Goal: Information Seeking & Learning: Learn about a topic

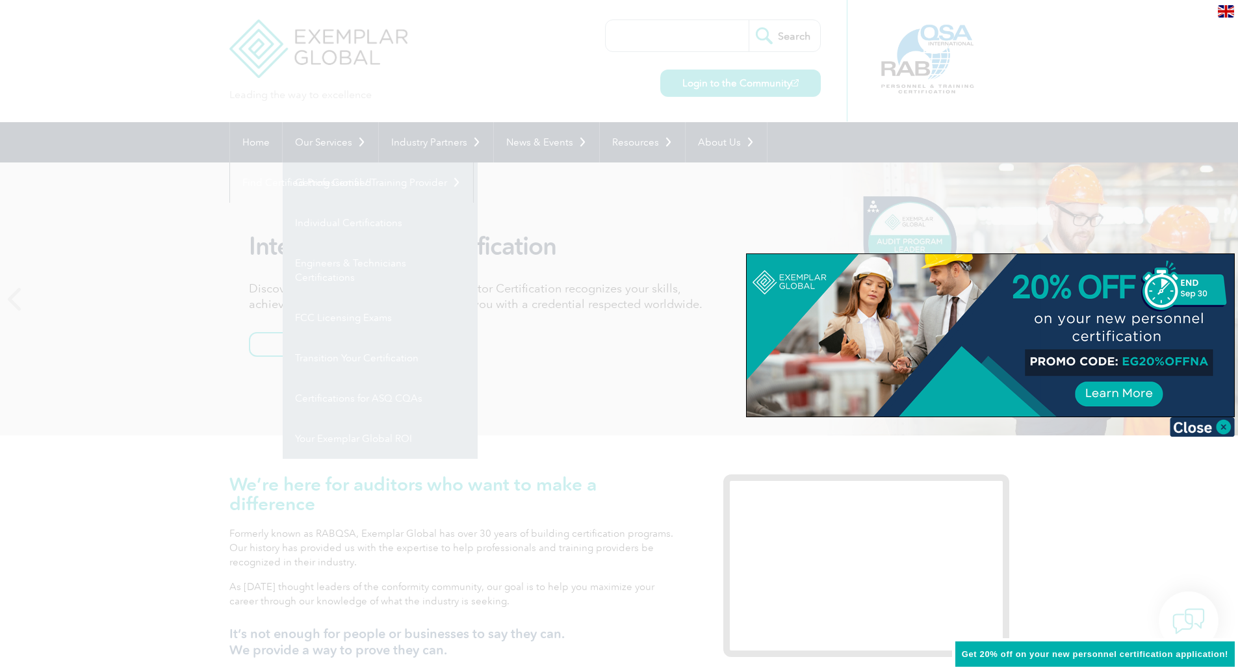
click at [457, 64] on div at bounding box center [619, 335] width 1238 height 670
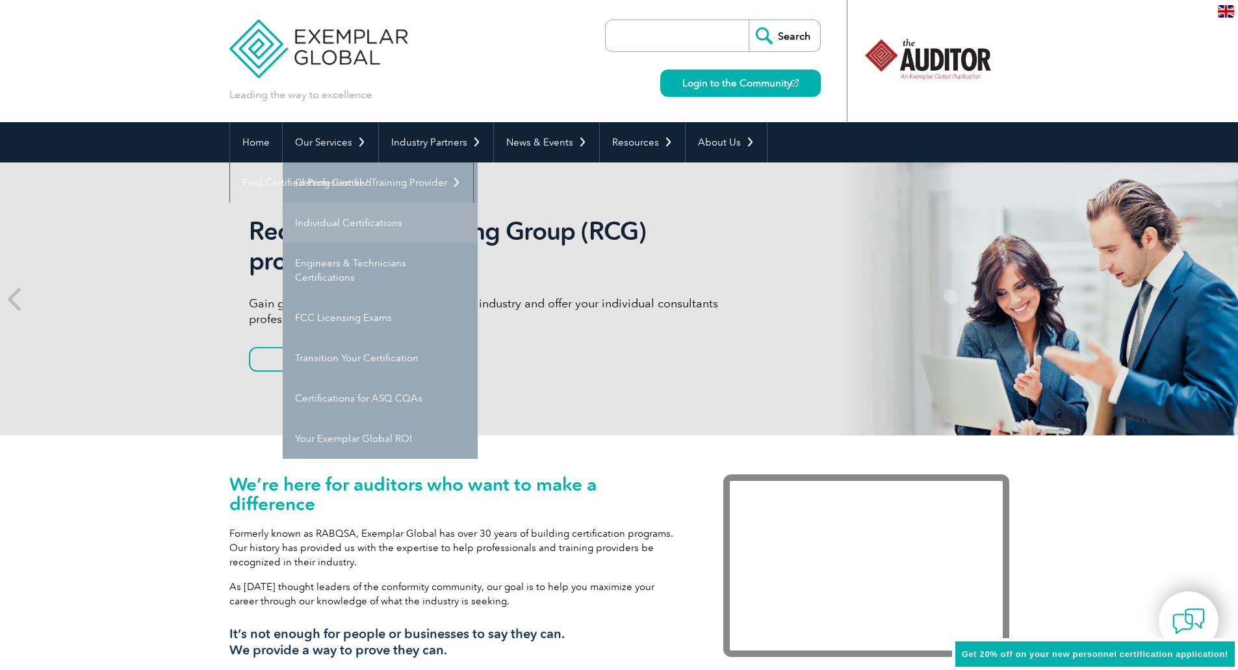
click at [407, 220] on link "Individual Certifications" at bounding box center [380, 223] width 195 height 40
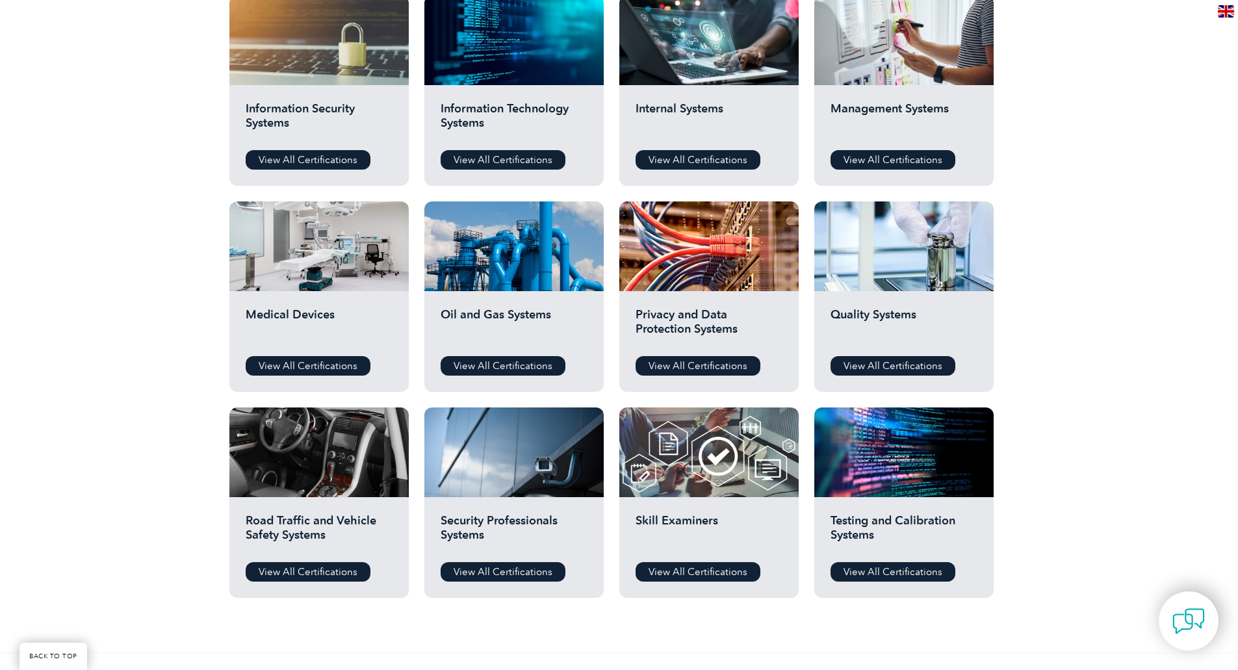
scroll to position [685, 0]
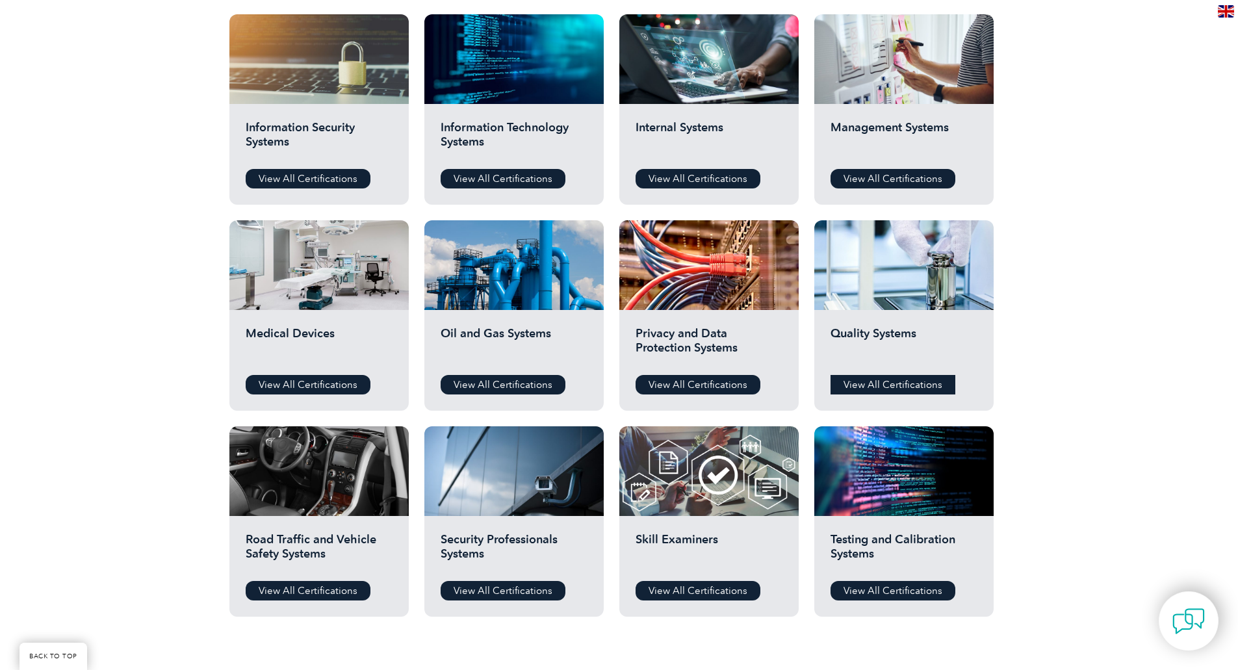
click at [874, 379] on link "View All Certifications" at bounding box center [893, 385] width 125 height 20
click at [861, 181] on link "View All Certifications" at bounding box center [893, 179] width 125 height 20
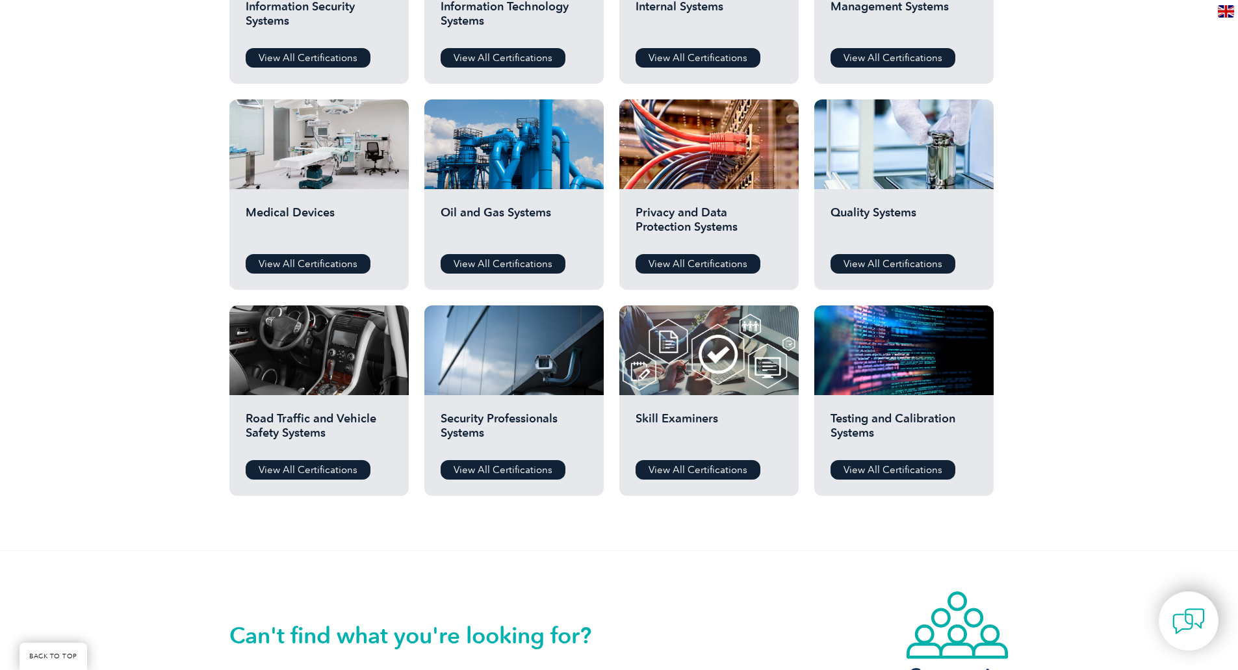
scroll to position [803, 0]
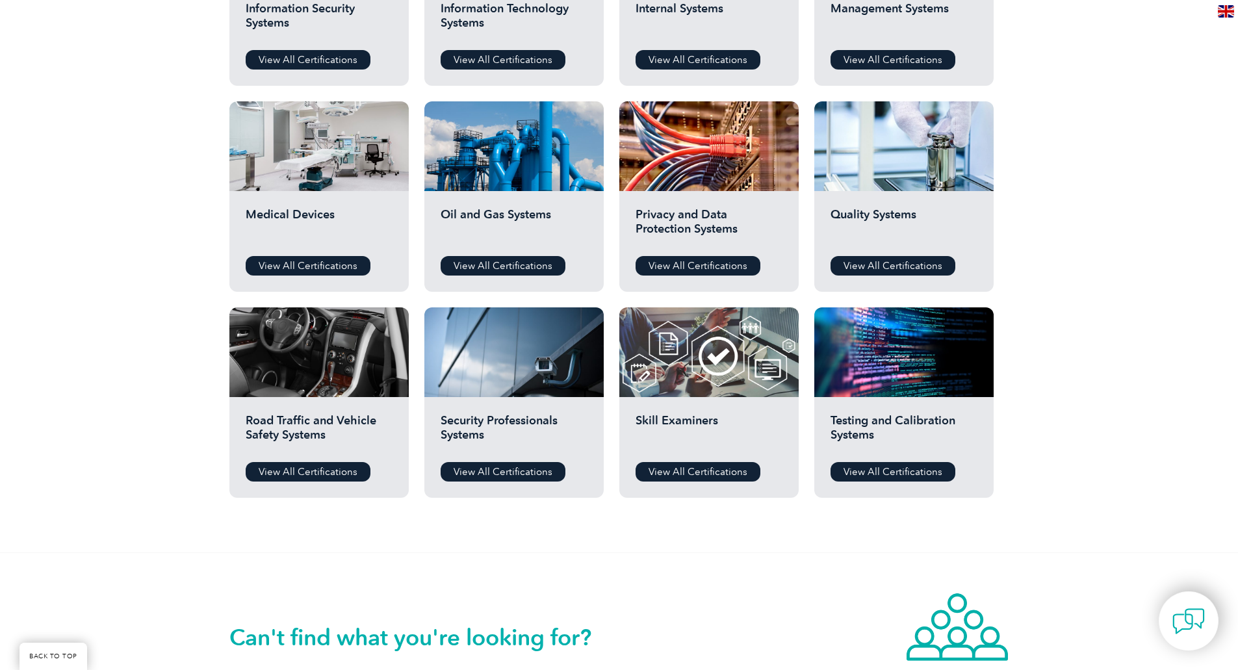
click at [677, 413] on h2 "Skill Examiners" at bounding box center [709, 432] width 147 height 39
click at [692, 475] on link "View All Certifications" at bounding box center [698, 472] width 125 height 20
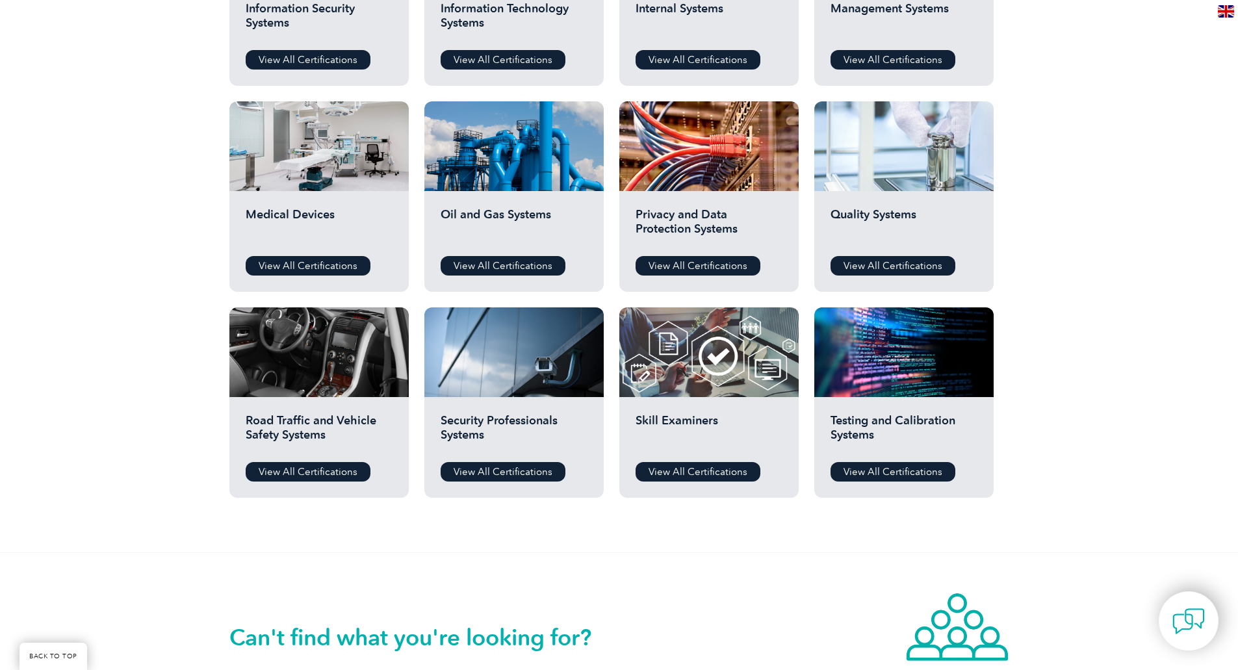
click at [913, 150] on div at bounding box center [904, 146] width 179 height 90
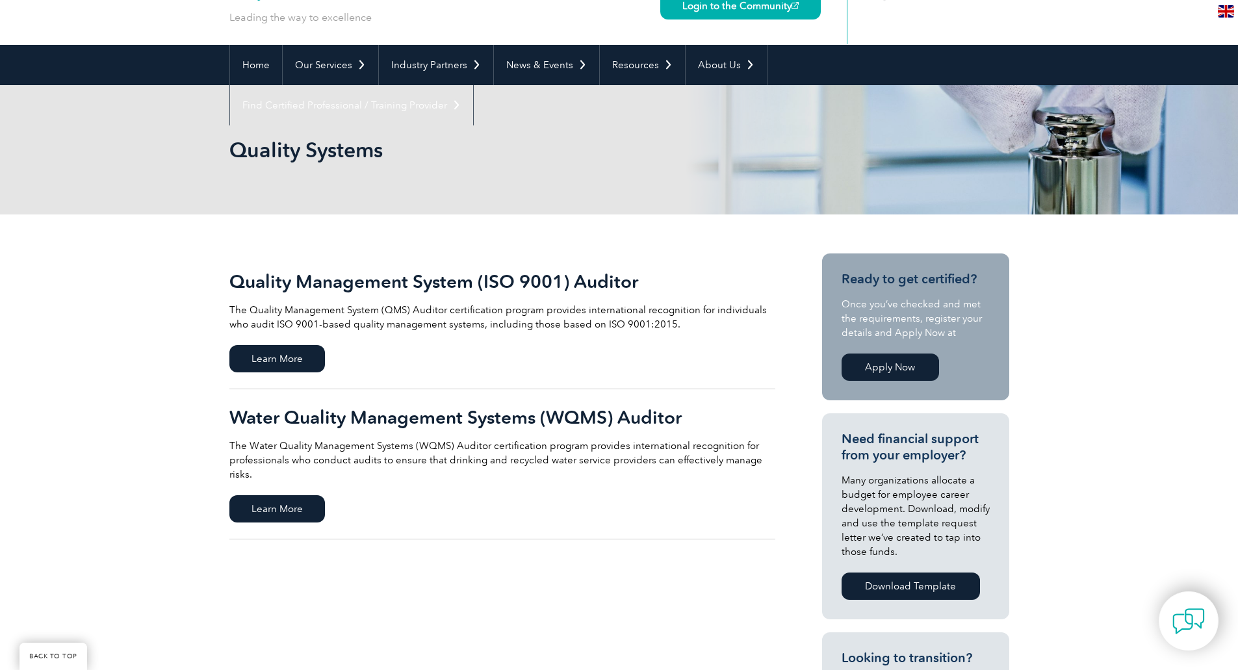
scroll to position [73, 0]
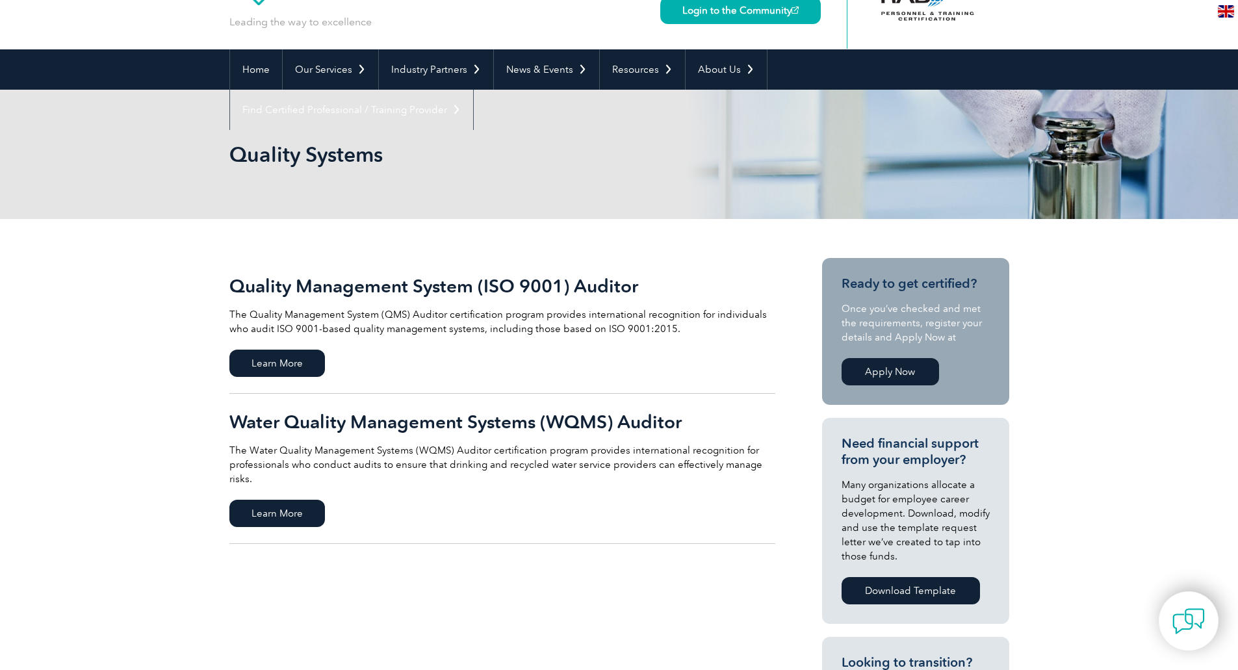
click at [485, 281] on h2 "Quality Management System (ISO 9001) Auditor" at bounding box center [502, 286] width 546 height 21
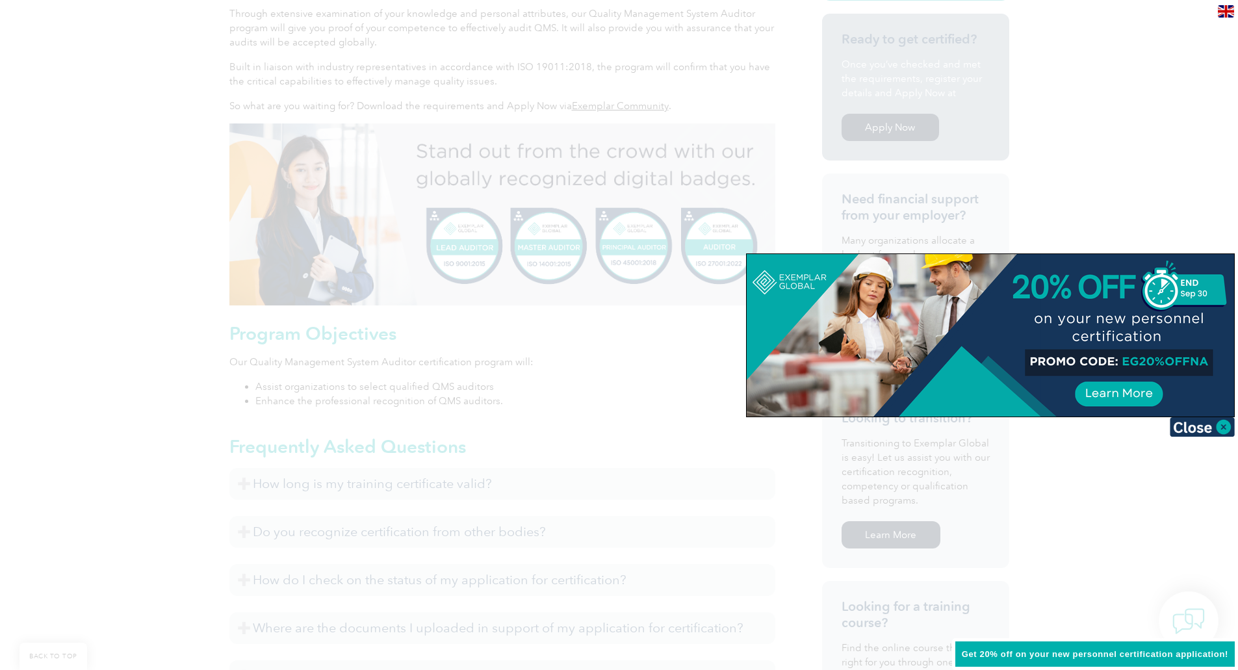
scroll to position [412, 0]
click at [1218, 428] on img at bounding box center [1202, 427] width 65 height 20
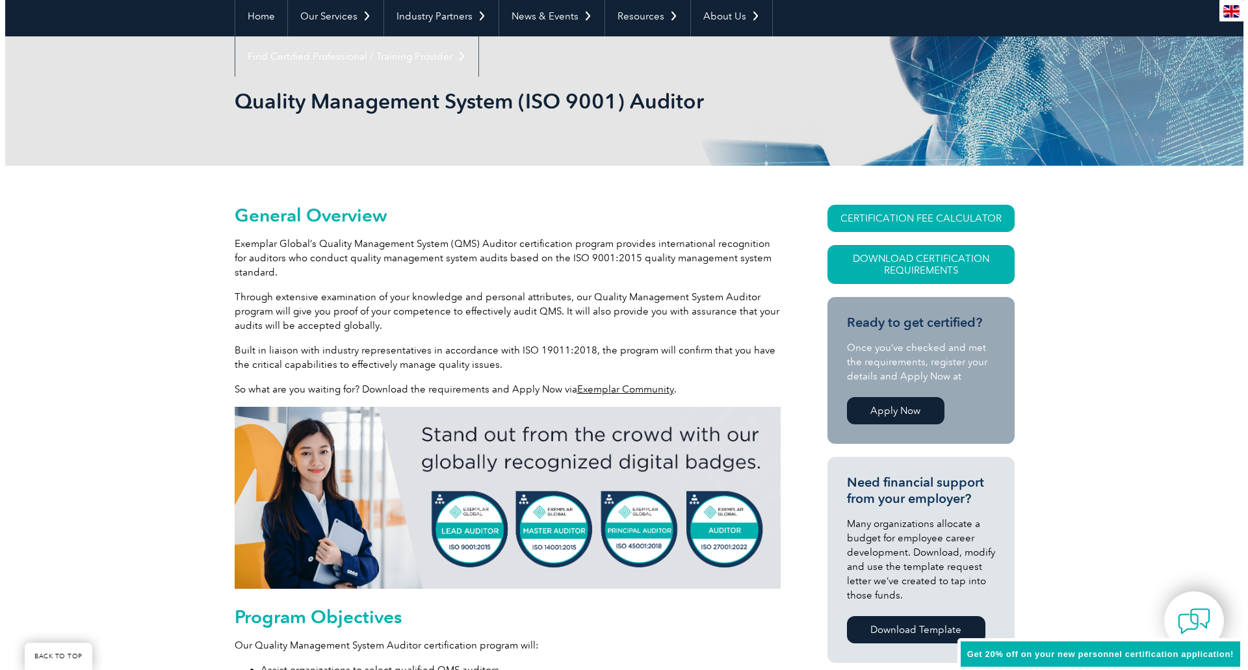
scroll to position [0, 0]
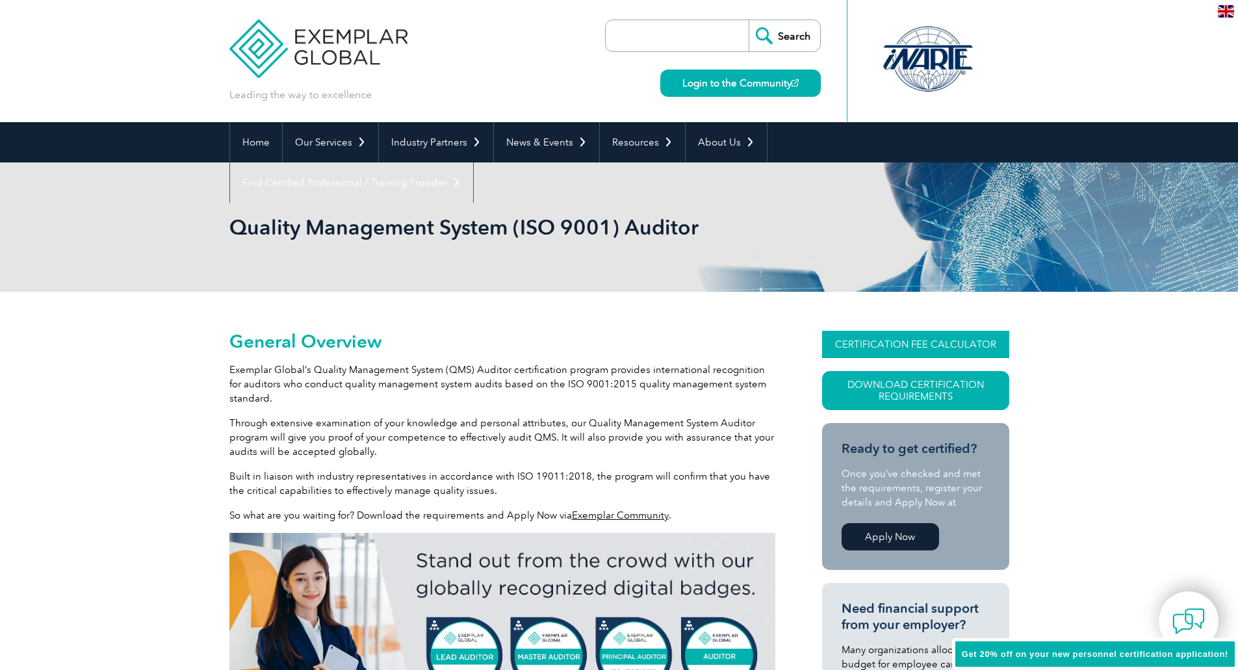
click at [884, 342] on link "CERTIFICATION FEE CALCULATOR" at bounding box center [915, 344] width 187 height 27
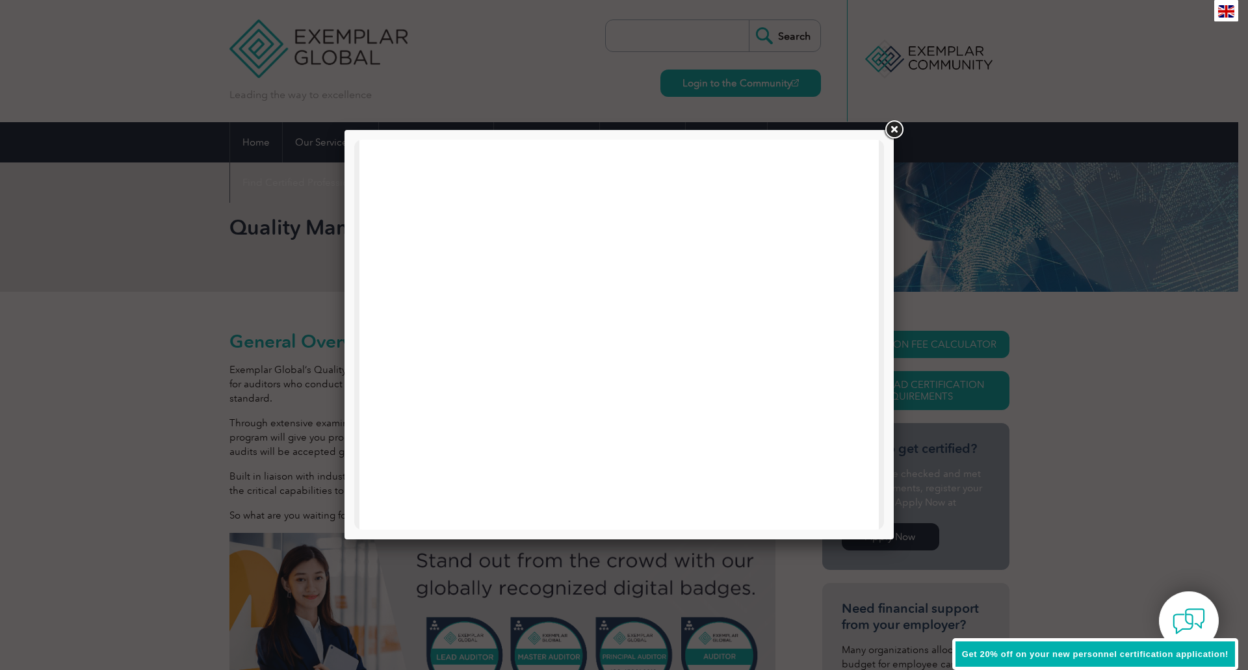
click at [1050, 447] on div at bounding box center [624, 335] width 1248 height 670
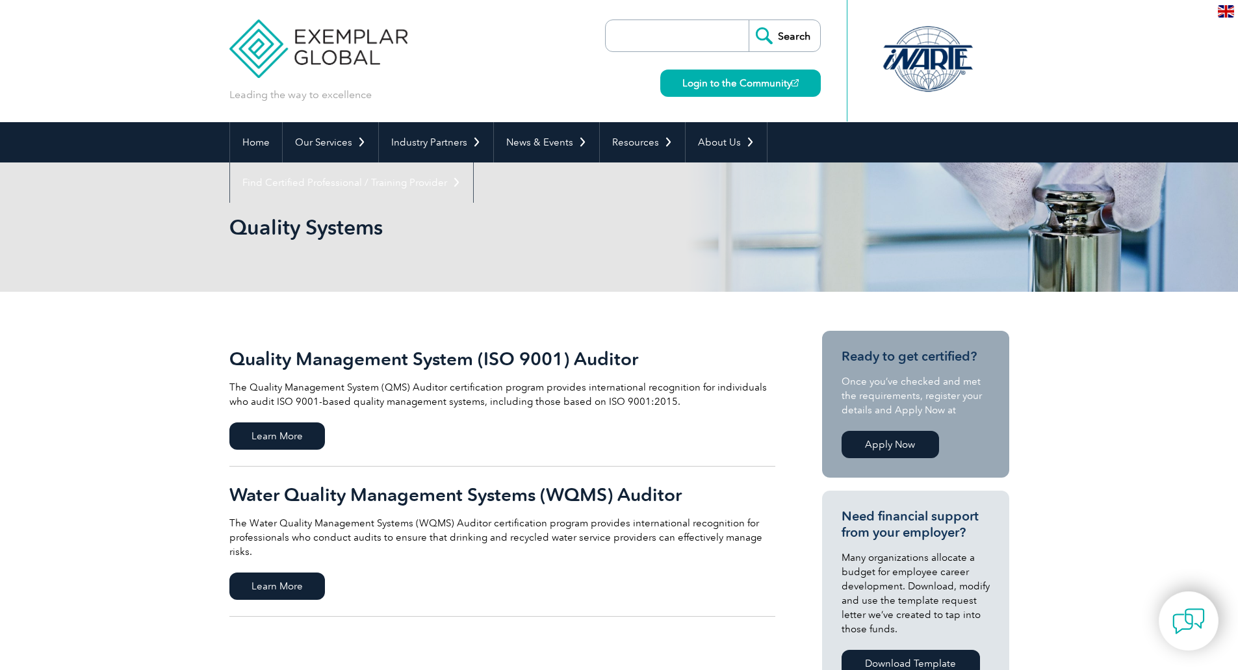
click at [402, 358] on h2 "Quality Management System (ISO 9001) Auditor" at bounding box center [502, 358] width 546 height 21
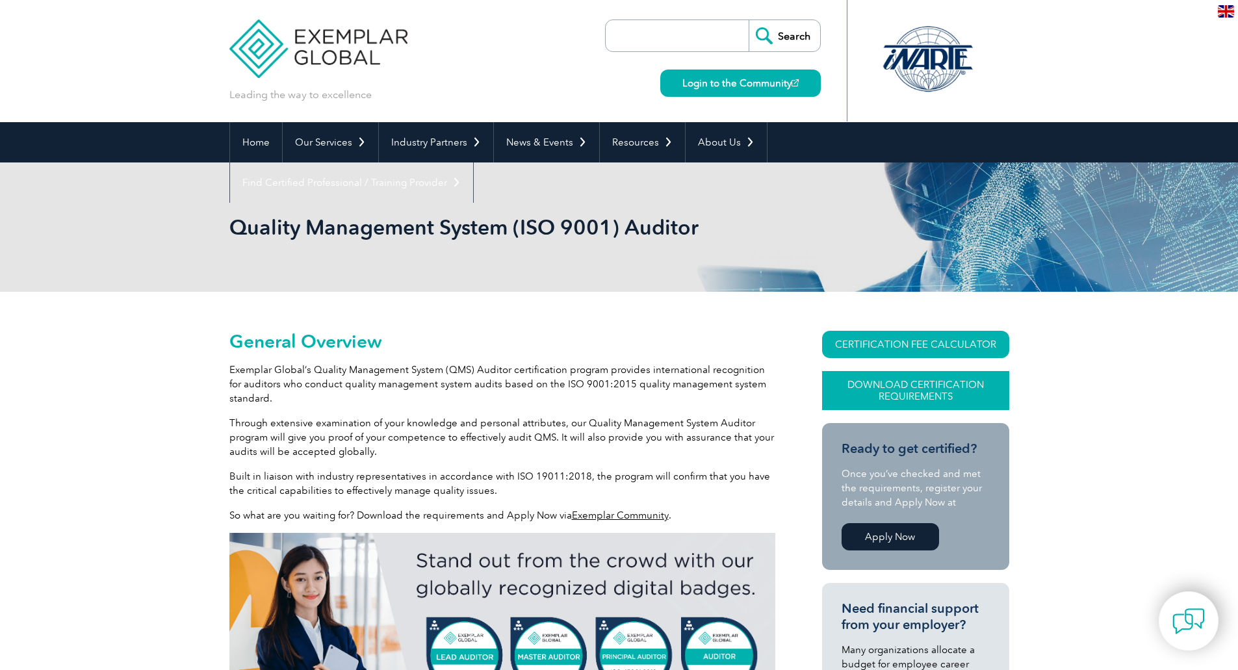
click at [910, 394] on link "Download Certification Requirements" at bounding box center [915, 390] width 187 height 39
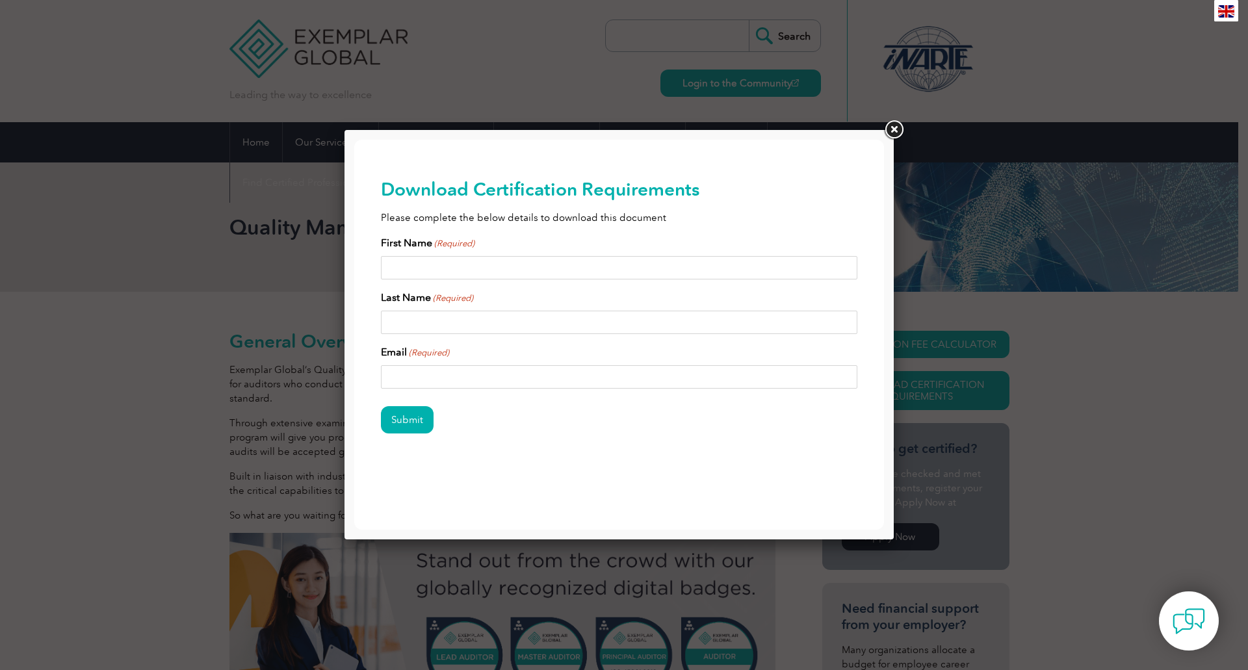
click at [892, 131] on link at bounding box center [893, 129] width 23 height 23
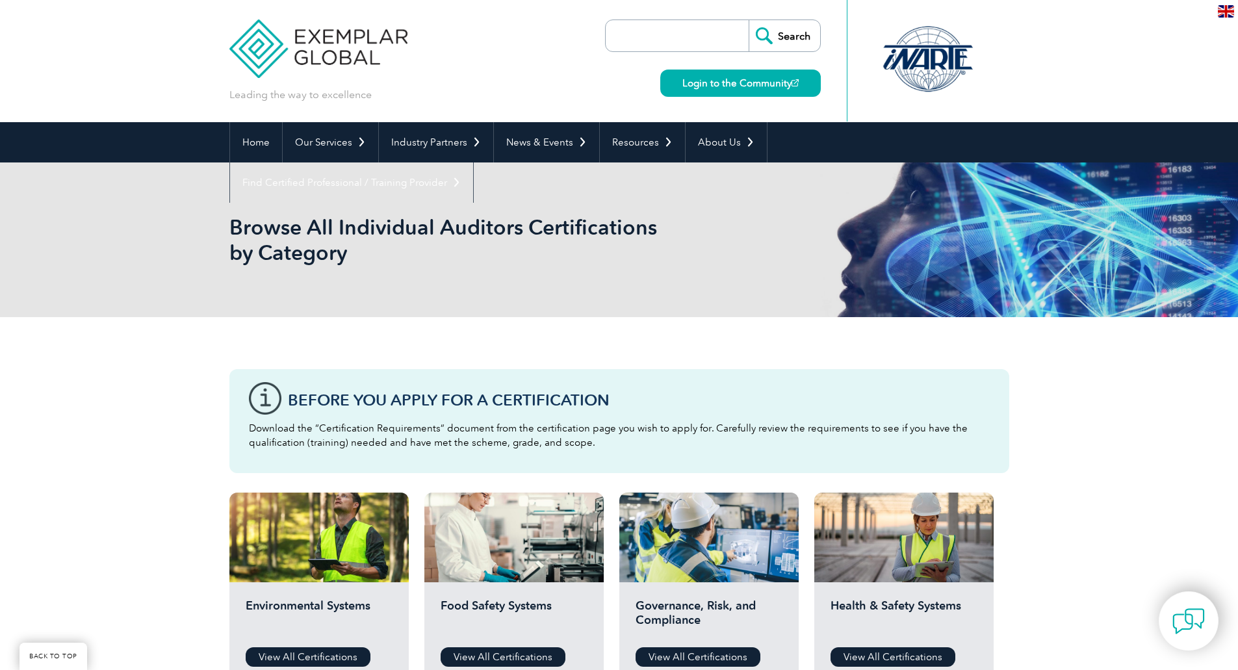
scroll to position [803, 0]
